Goal: Task Accomplishment & Management: Manage account settings

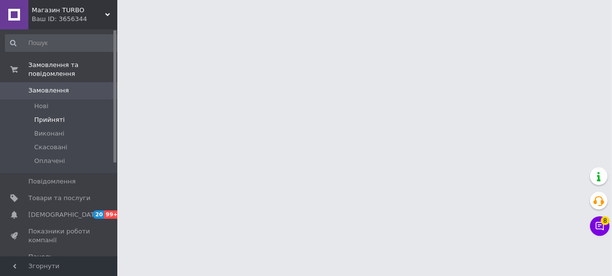
click at [43, 115] on span "Прийняті" at bounding box center [49, 119] width 30 height 9
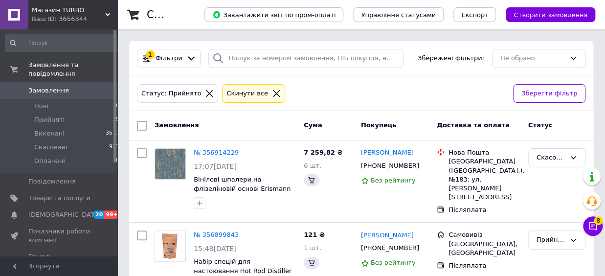
click at [282, 97] on div "Статус: Прийнято Cкинути все" at bounding box center [321, 93] width 372 height 23
click at [49, 115] on span "Прийняті" at bounding box center [49, 119] width 30 height 9
click at [45, 115] on span "Прийняті" at bounding box center [49, 119] width 30 height 9
click at [53, 115] on span "Прийняті" at bounding box center [49, 119] width 30 height 9
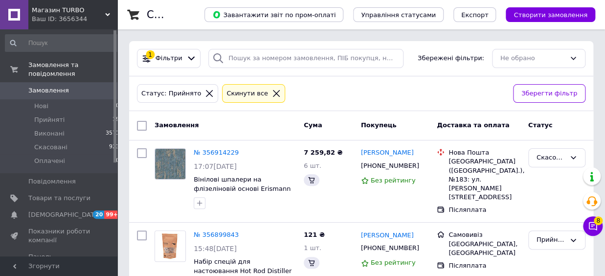
click at [33, 86] on span "Замовлення" at bounding box center [48, 90] width 41 height 9
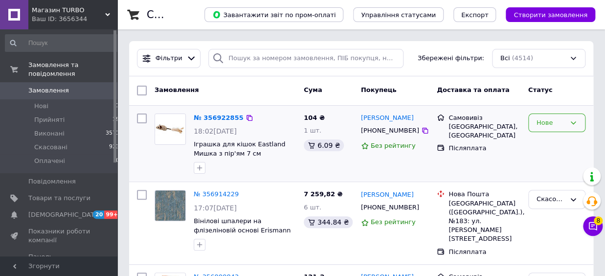
click at [557, 124] on div "Нове" at bounding box center [550, 123] width 29 height 10
click at [551, 140] on li "Прийнято" at bounding box center [556, 143] width 56 height 18
click at [241, 118] on icon at bounding box center [245, 118] width 8 height 8
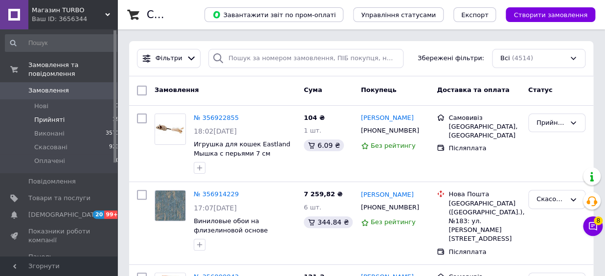
click at [52, 115] on span "Прийняті" at bounding box center [49, 119] width 30 height 9
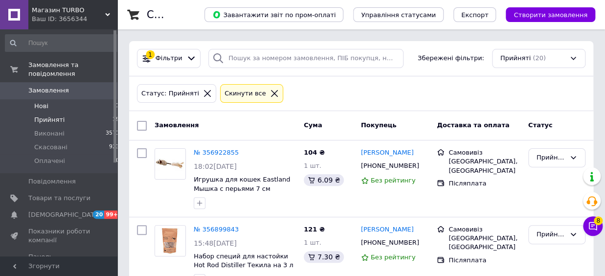
click at [42, 102] on span "Нові" at bounding box center [41, 106] width 14 height 9
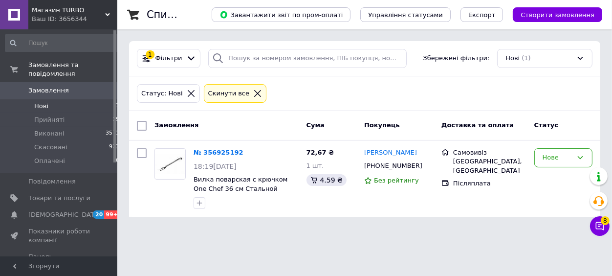
click at [43, 86] on span "Замовлення" at bounding box center [48, 90] width 41 height 9
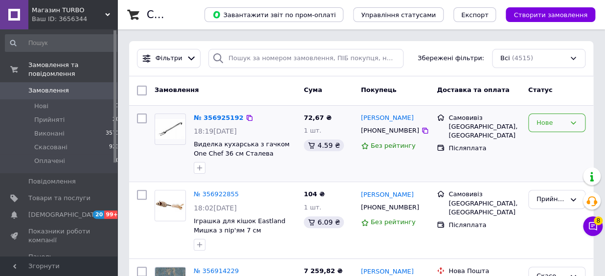
click at [546, 126] on div "Нове" at bounding box center [550, 123] width 29 height 10
click at [548, 144] on li "Прийнято" at bounding box center [556, 143] width 56 height 18
click at [48, 115] on span "Прийняті" at bounding box center [49, 119] width 30 height 9
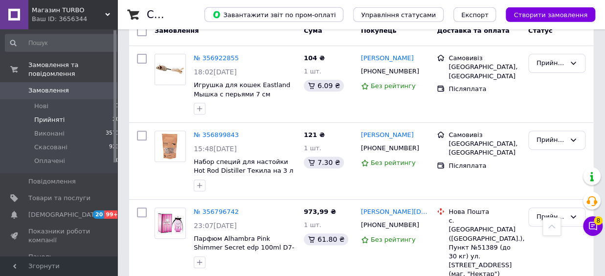
scroll to position [54, 0]
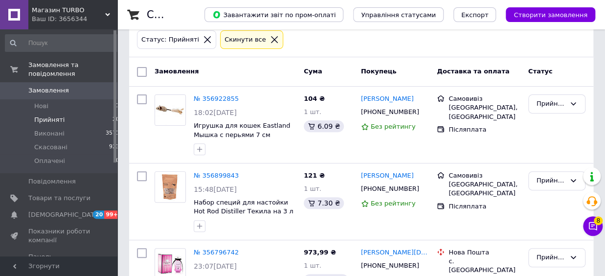
click at [49, 86] on span "Замовлення" at bounding box center [48, 90] width 41 height 9
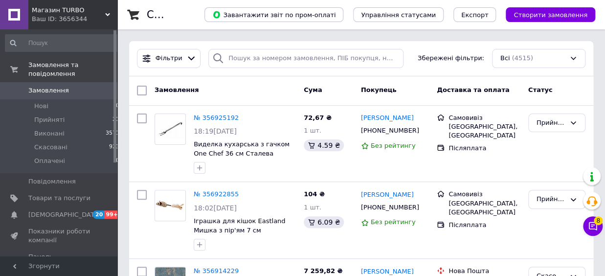
click at [46, 86] on span "Замовлення" at bounding box center [48, 90] width 41 height 9
click at [59, 86] on span "Замовлення" at bounding box center [48, 90] width 41 height 9
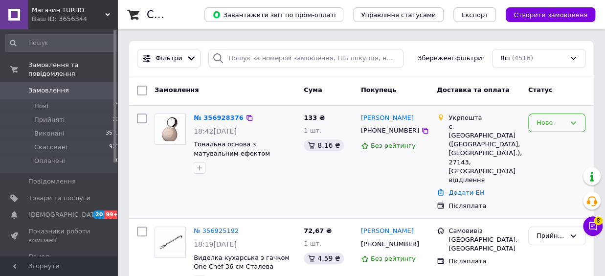
click at [552, 126] on div "Нове" at bounding box center [550, 123] width 29 height 10
click at [546, 143] on li "Прийнято" at bounding box center [556, 143] width 56 height 18
